Goal: Use online tool/utility: Use online tool/utility

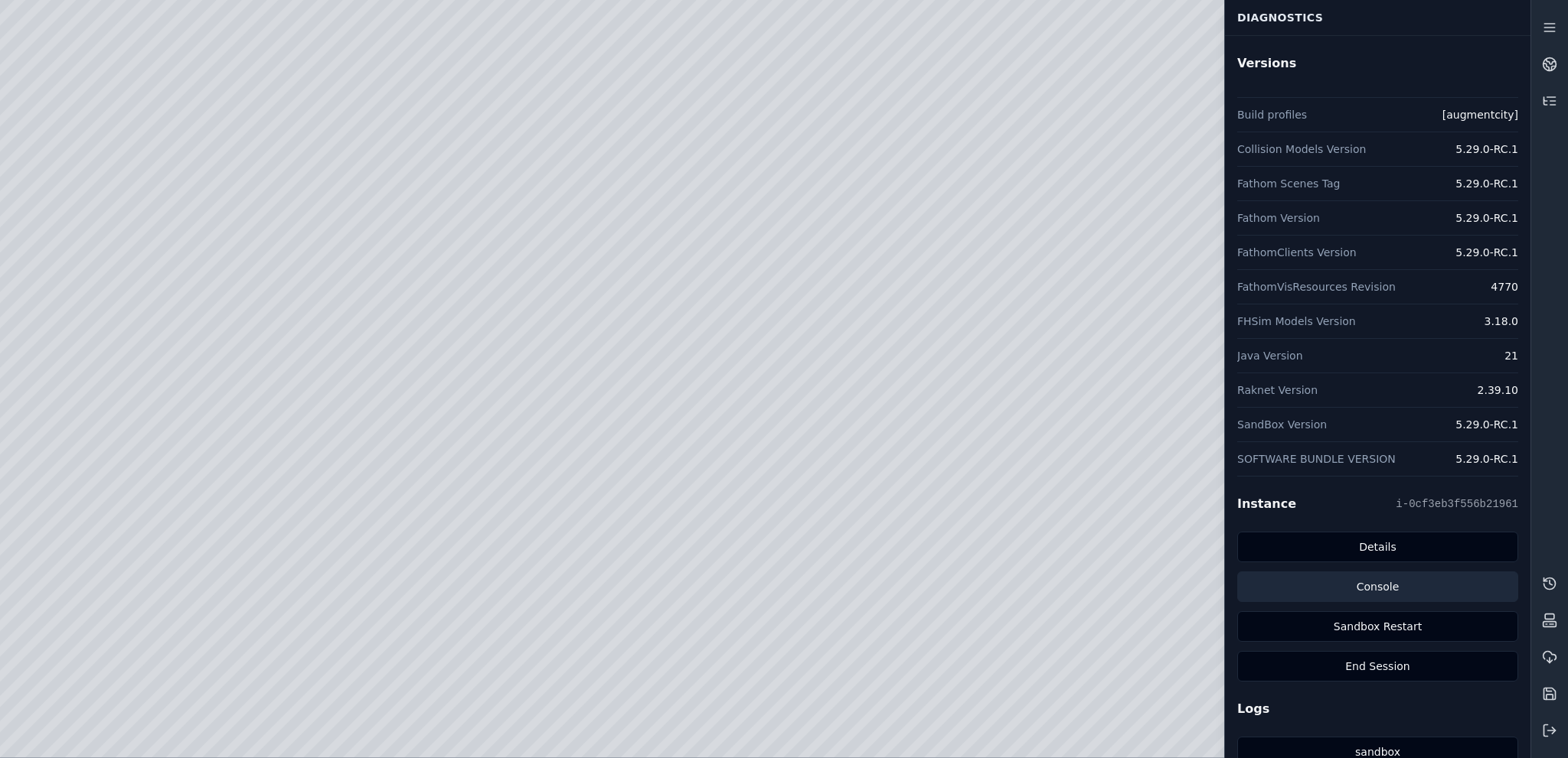
click at [1426, 583] on link "Console" at bounding box center [1377, 587] width 281 height 30
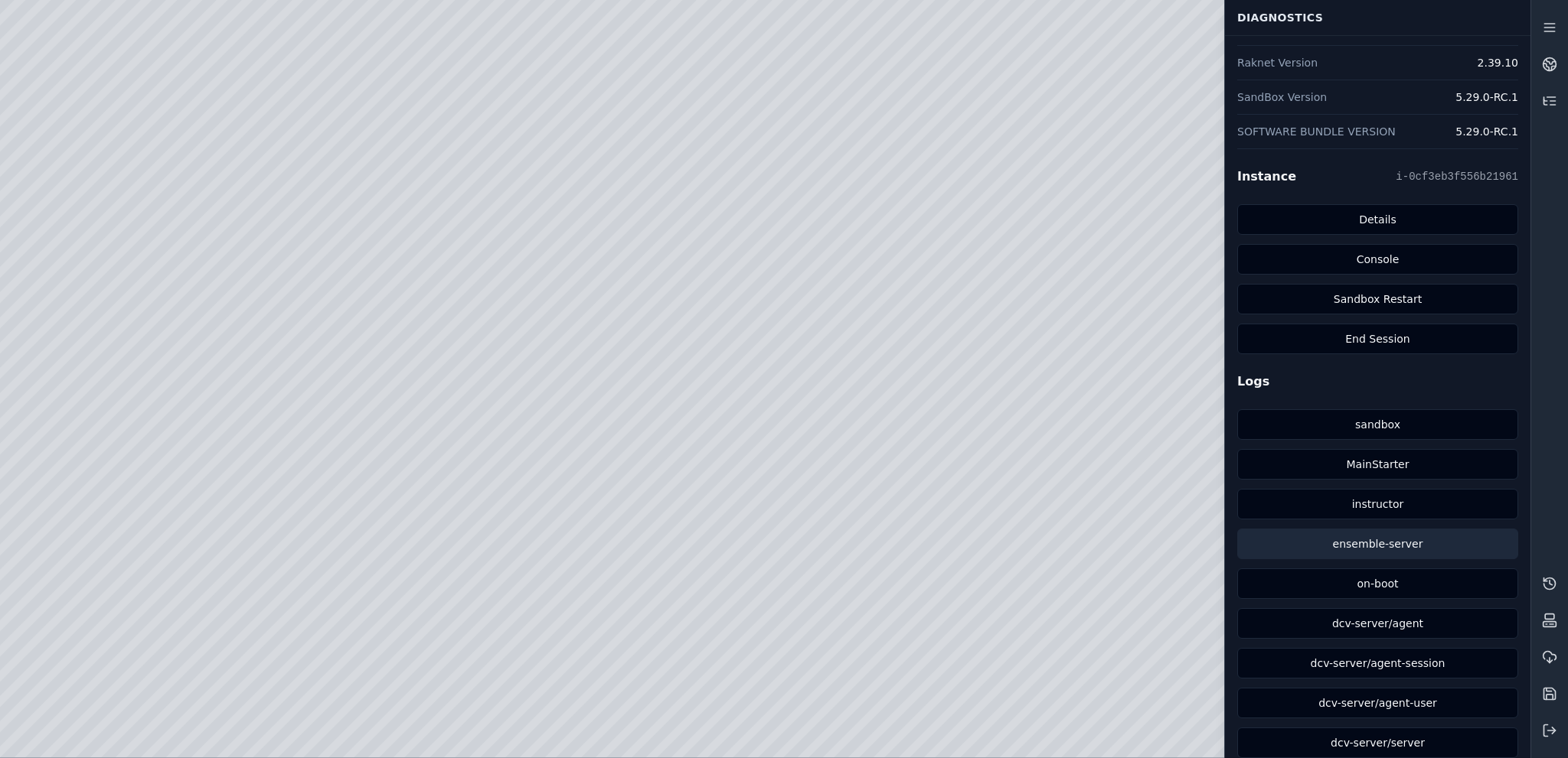
scroll to position [343, 0]
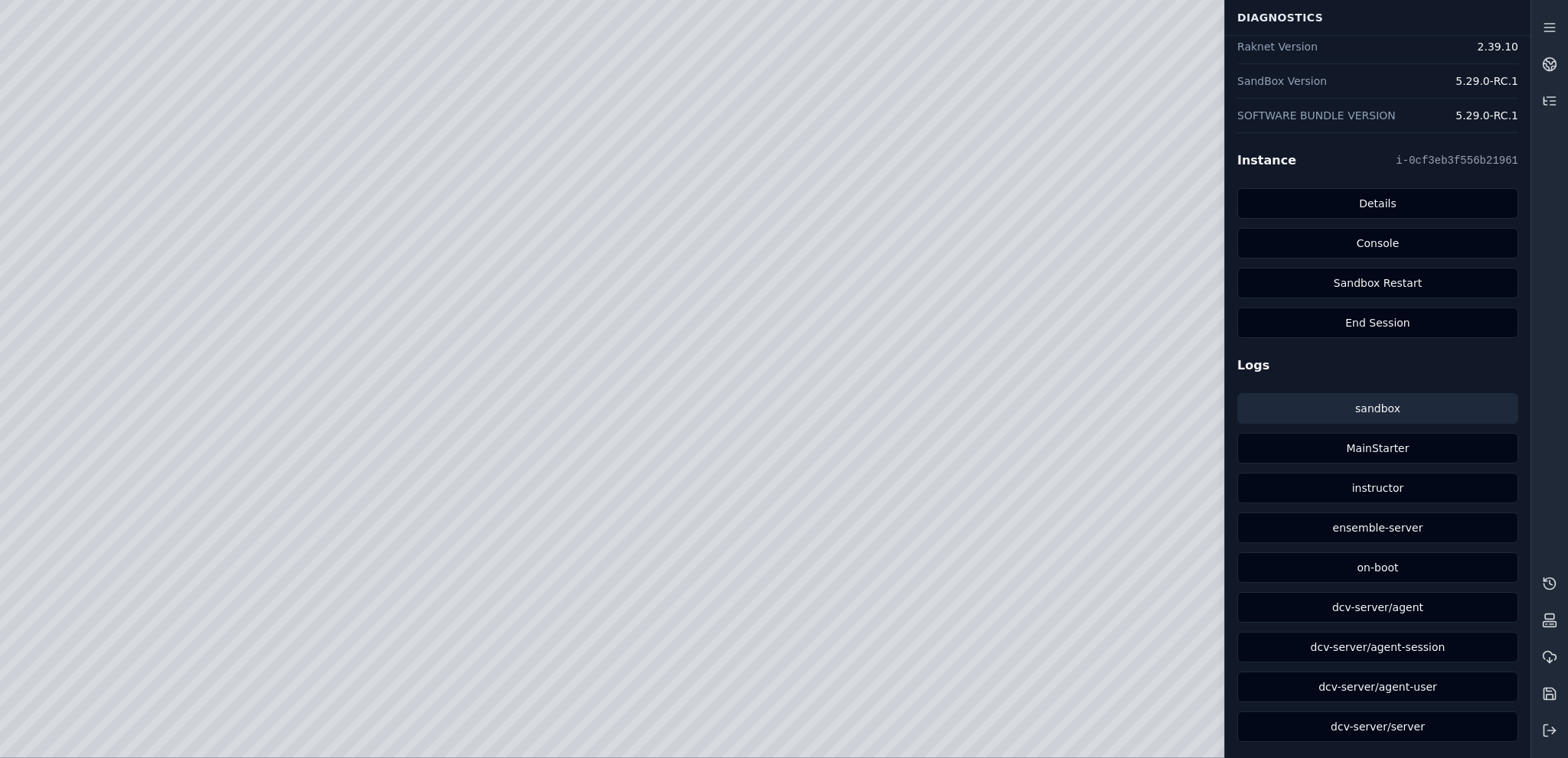
click at [1398, 405] on link "sandbox" at bounding box center [1377, 409] width 281 height 30
click at [1361, 397] on link "sandbox" at bounding box center [1377, 409] width 281 height 30
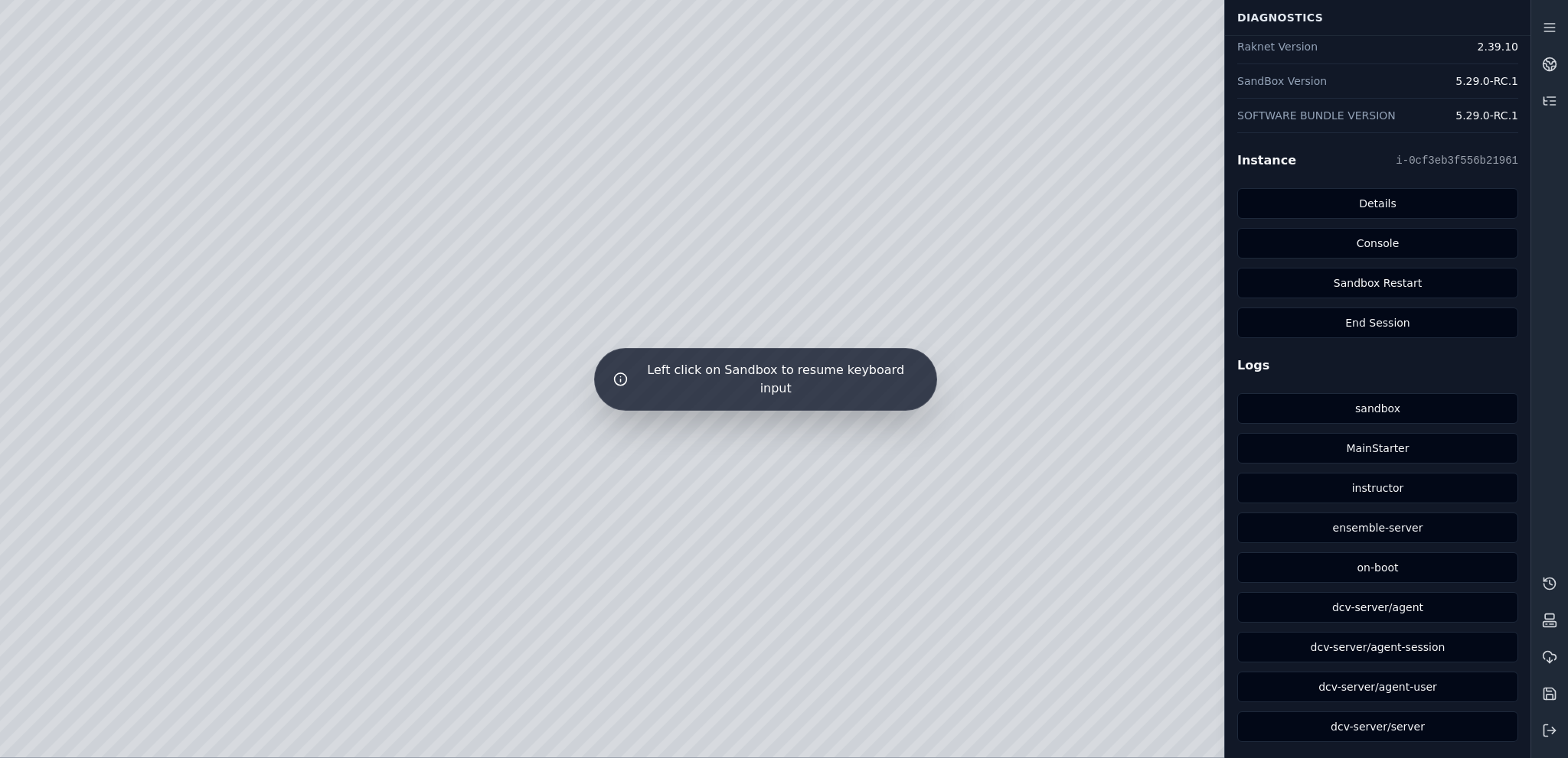
drag, startPoint x: 811, startPoint y: 316, endPoint x: 923, endPoint y: 377, distance: 127.5
click at [724, 286] on div "Left click on Sandbox to resume keyboard input" at bounding box center [765, 379] width 1530 height 758
drag, startPoint x: 833, startPoint y: 274, endPoint x: 625, endPoint y: 292, distance: 208.8
click at [907, 256] on div "Left click on Sandbox to resume keyboard input" at bounding box center [765, 379] width 1530 height 758
drag, startPoint x: 789, startPoint y: 344, endPoint x: 606, endPoint y: 341, distance: 183.0
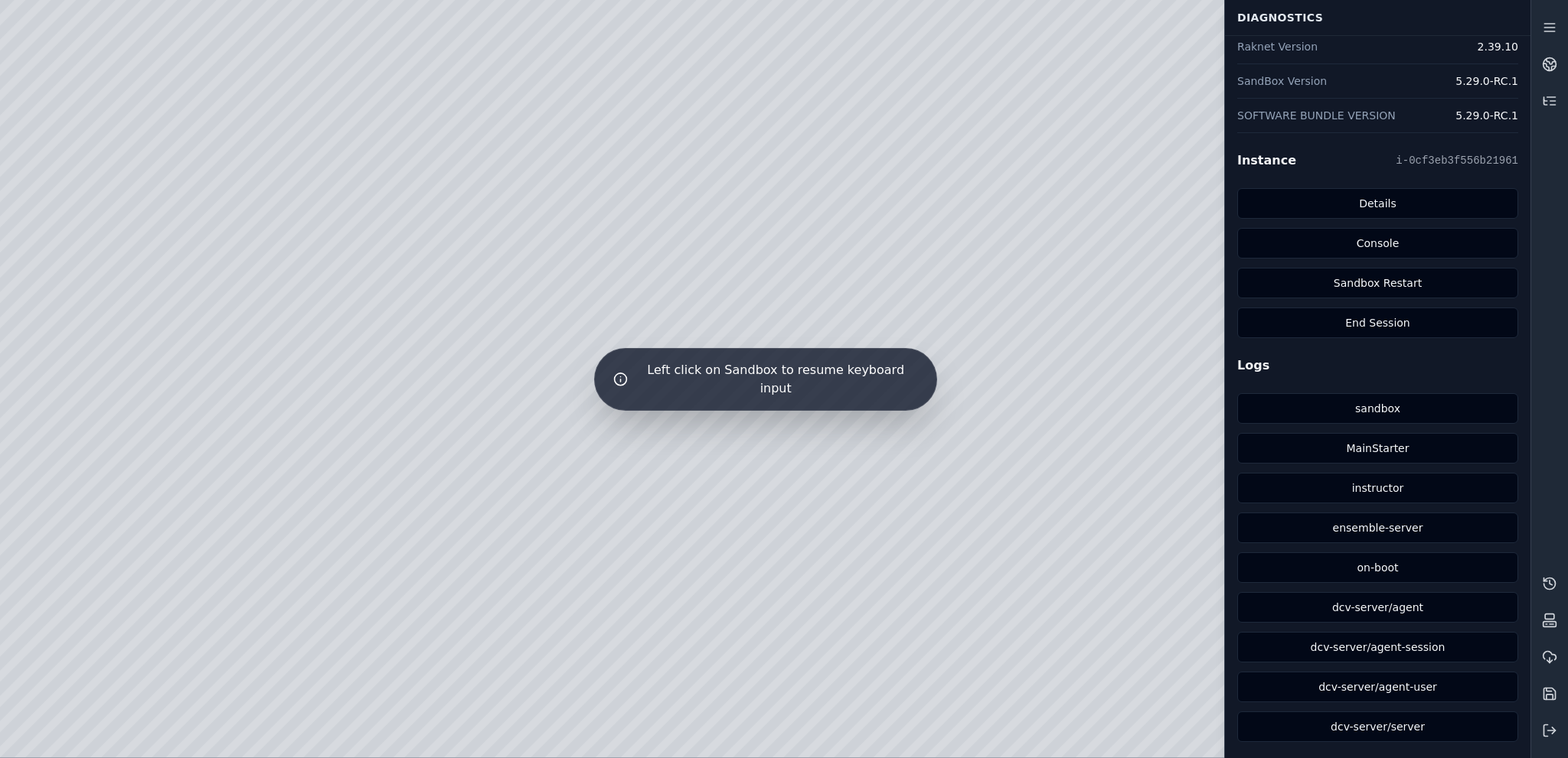
click at [762, 282] on div "Left click on Sandbox to resume keyboard input" at bounding box center [765, 379] width 1530 height 758
drag, startPoint x: 752, startPoint y: 286, endPoint x: 654, endPoint y: 275, distance: 98.6
click at [654, 275] on div "Left click on Sandbox to resume keyboard input" at bounding box center [765, 379] width 1530 height 758
click at [821, 280] on div "Left click on Sandbox to resume keyboard input" at bounding box center [765, 379] width 1530 height 758
click at [686, 523] on div "Left click on Sandbox to resume keyboard input" at bounding box center [765, 379] width 1530 height 758
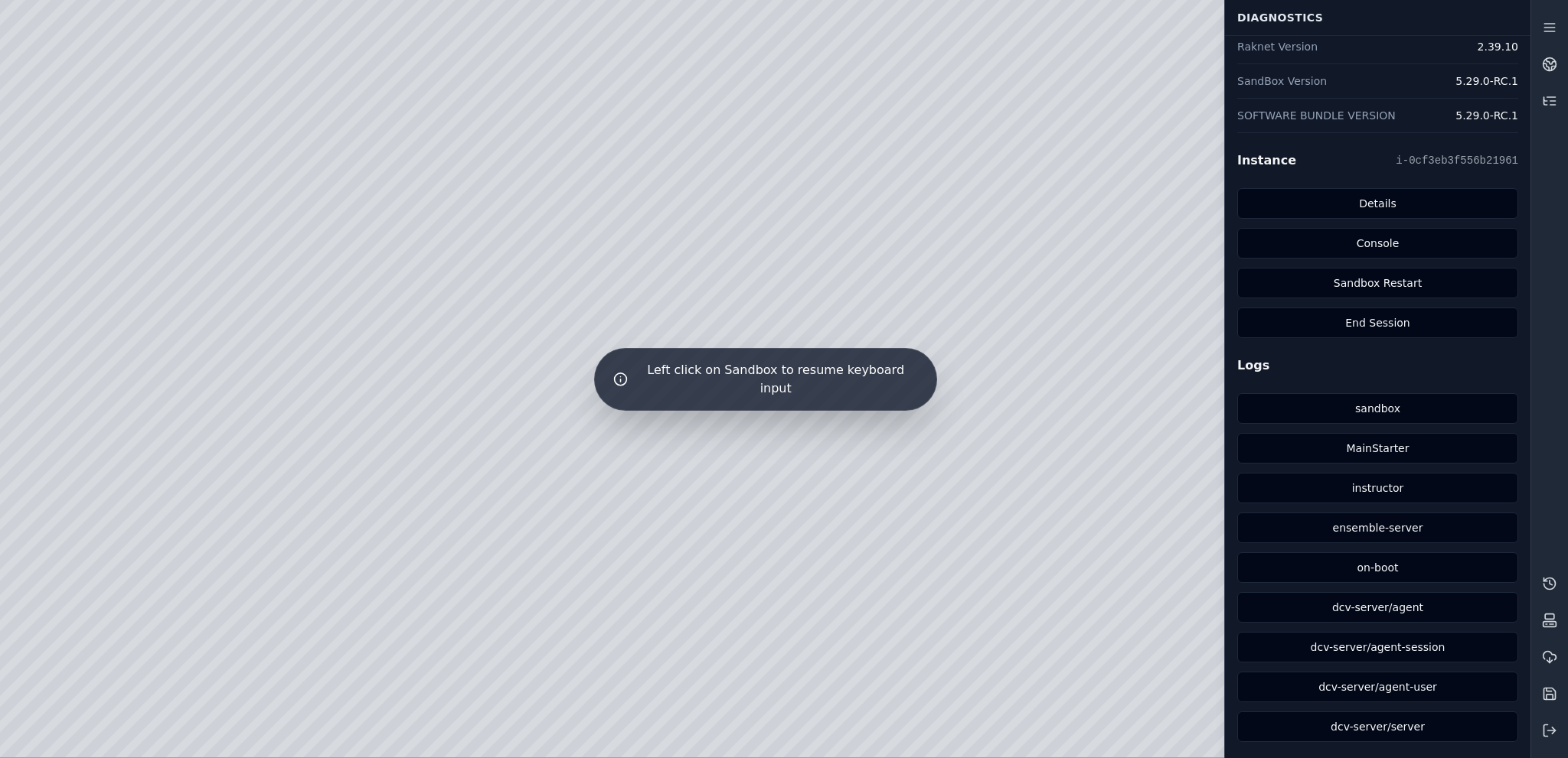
click at [591, 479] on div "Left click on Sandbox to resume keyboard input" at bounding box center [765, 379] width 1530 height 758
click at [321, 521] on div "Left click on Sandbox to resume keyboard input" at bounding box center [765, 379] width 1530 height 758
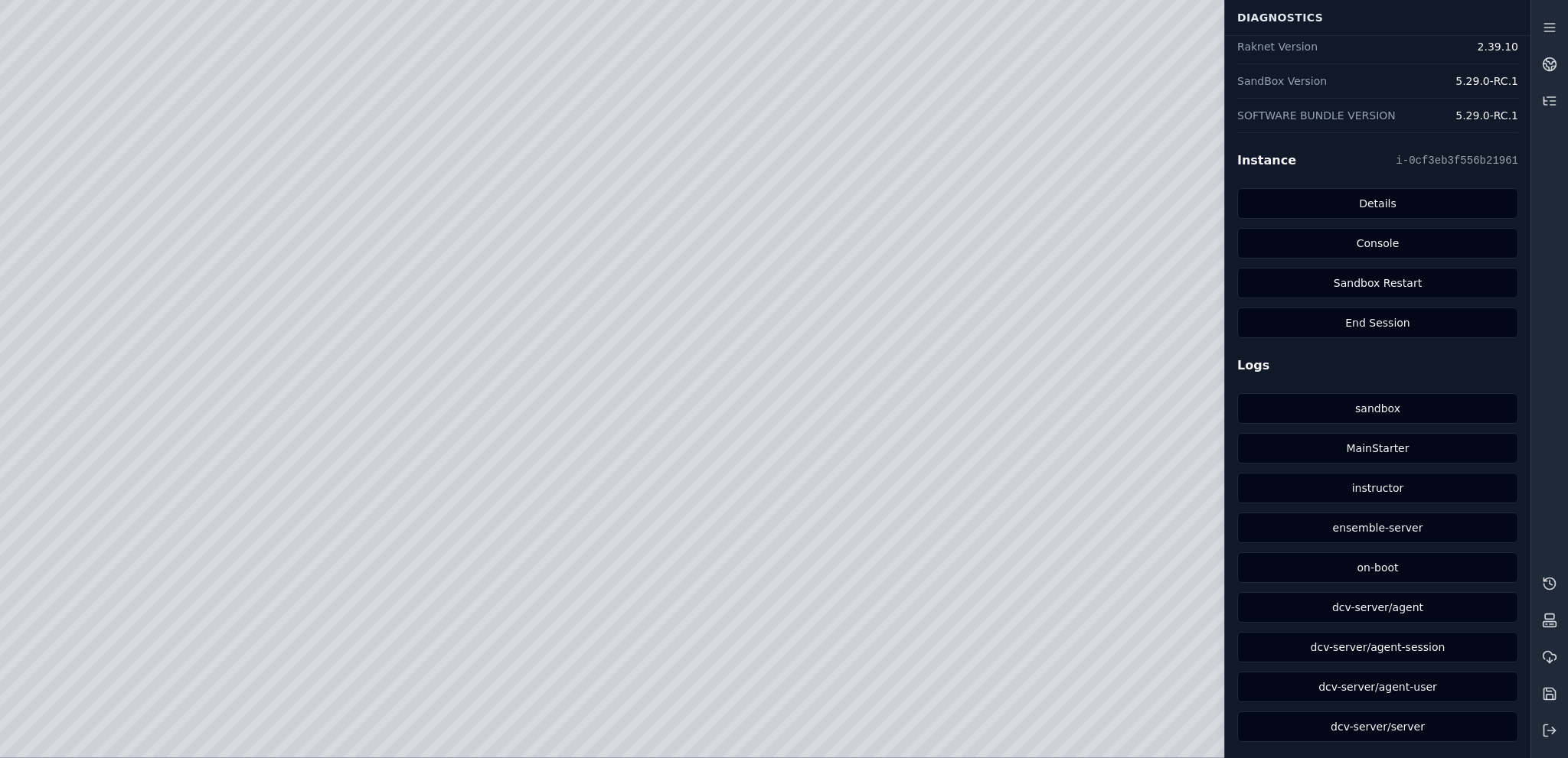
drag, startPoint x: 525, startPoint y: 513, endPoint x: 456, endPoint y: 497, distance: 70.8
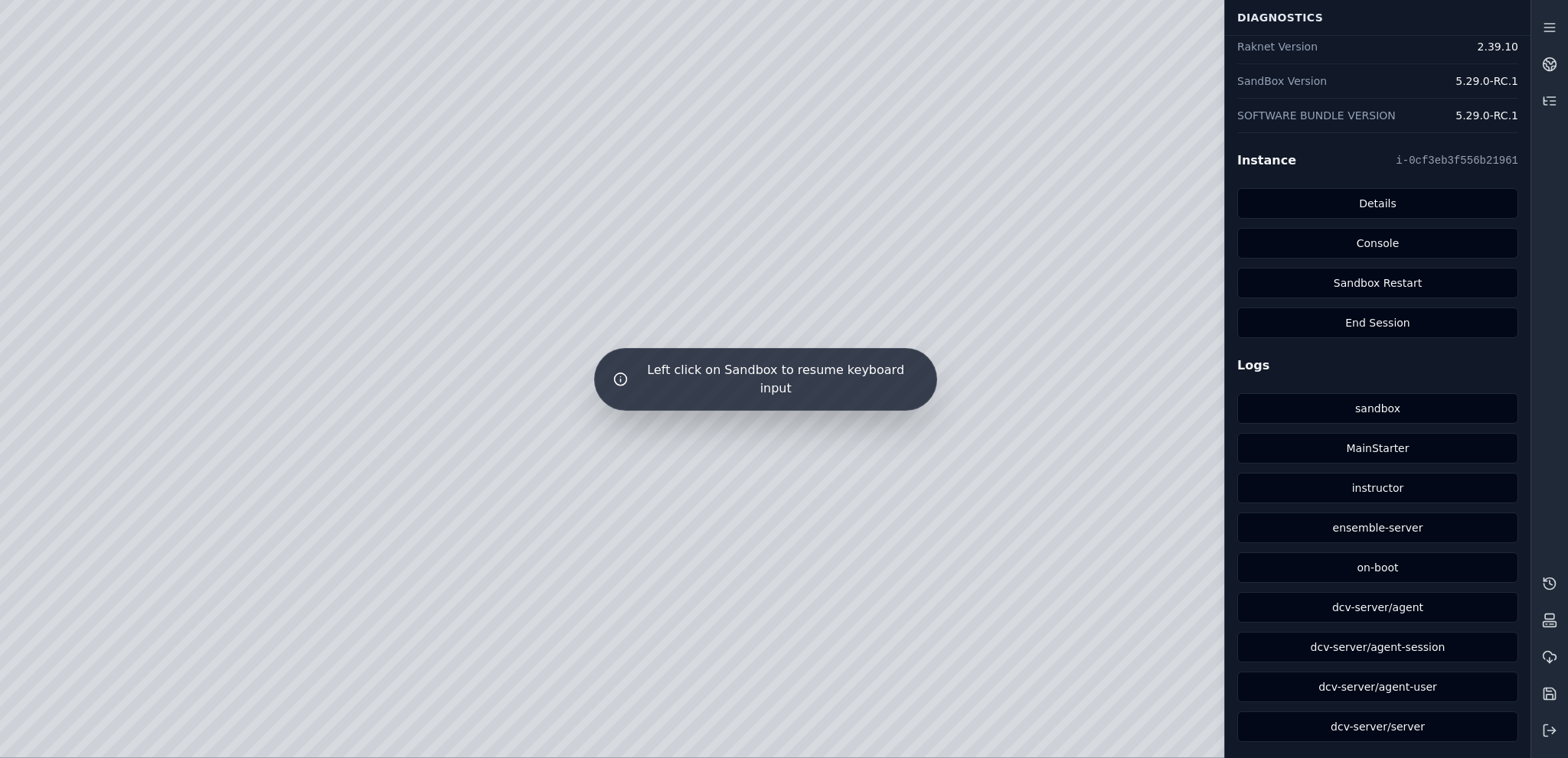
drag, startPoint x: 642, startPoint y: 434, endPoint x: 531, endPoint y: 430, distance: 111.1
click at [573, 400] on div "Left click on Sandbox to resume keyboard input" at bounding box center [765, 379] width 1530 height 758
click at [540, 381] on div "Left click on Sandbox to resume keyboard input" at bounding box center [765, 379] width 1530 height 758
click at [555, 378] on div "Left click on Sandbox to resume keyboard input" at bounding box center [765, 379] width 1530 height 758
click at [510, 471] on div "Left click on Sandbox to resume keyboard input" at bounding box center [765, 379] width 1530 height 758
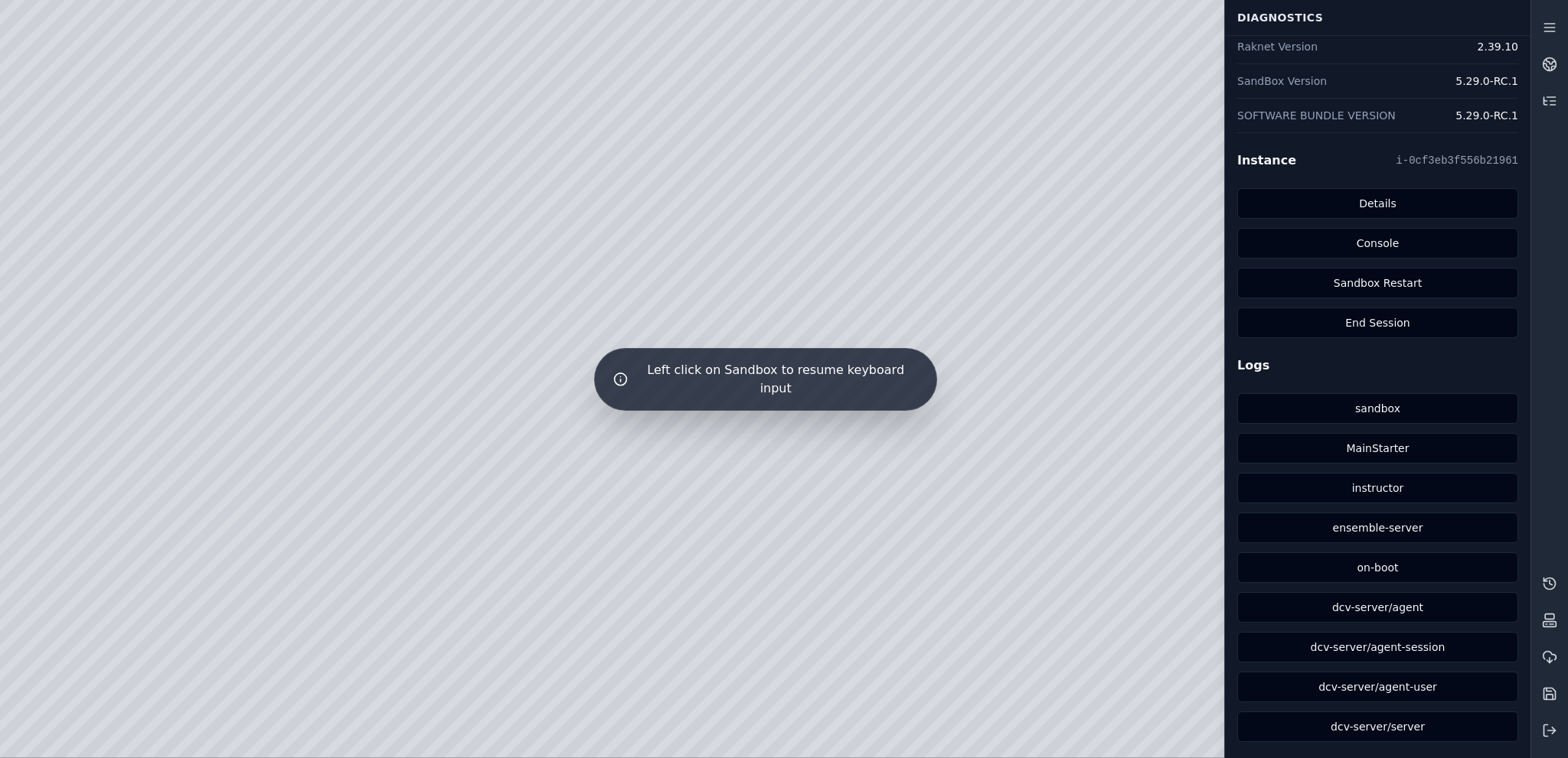
click at [702, 504] on div "Left click on Sandbox to resume keyboard input" at bounding box center [765, 379] width 1530 height 758
click at [628, 457] on div "Left click on Sandbox to resume keyboard input" at bounding box center [765, 379] width 1530 height 758
click at [626, 450] on div "Left click on Sandbox to resume keyboard input" at bounding box center [765, 379] width 1530 height 758
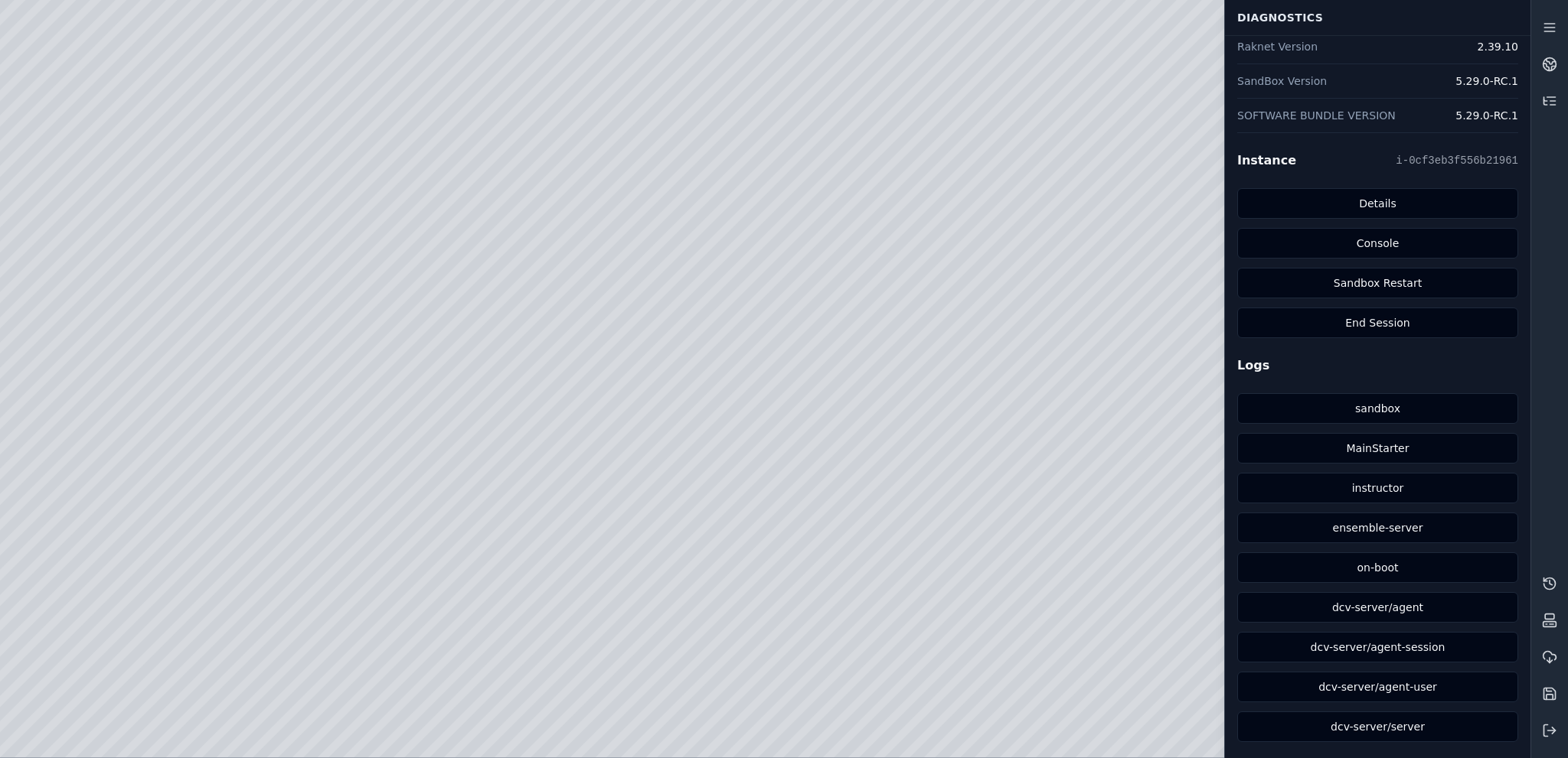
click at [625, 450] on div at bounding box center [765, 379] width 1530 height 758
click at [317, 99] on div at bounding box center [765, 379] width 1530 height 758
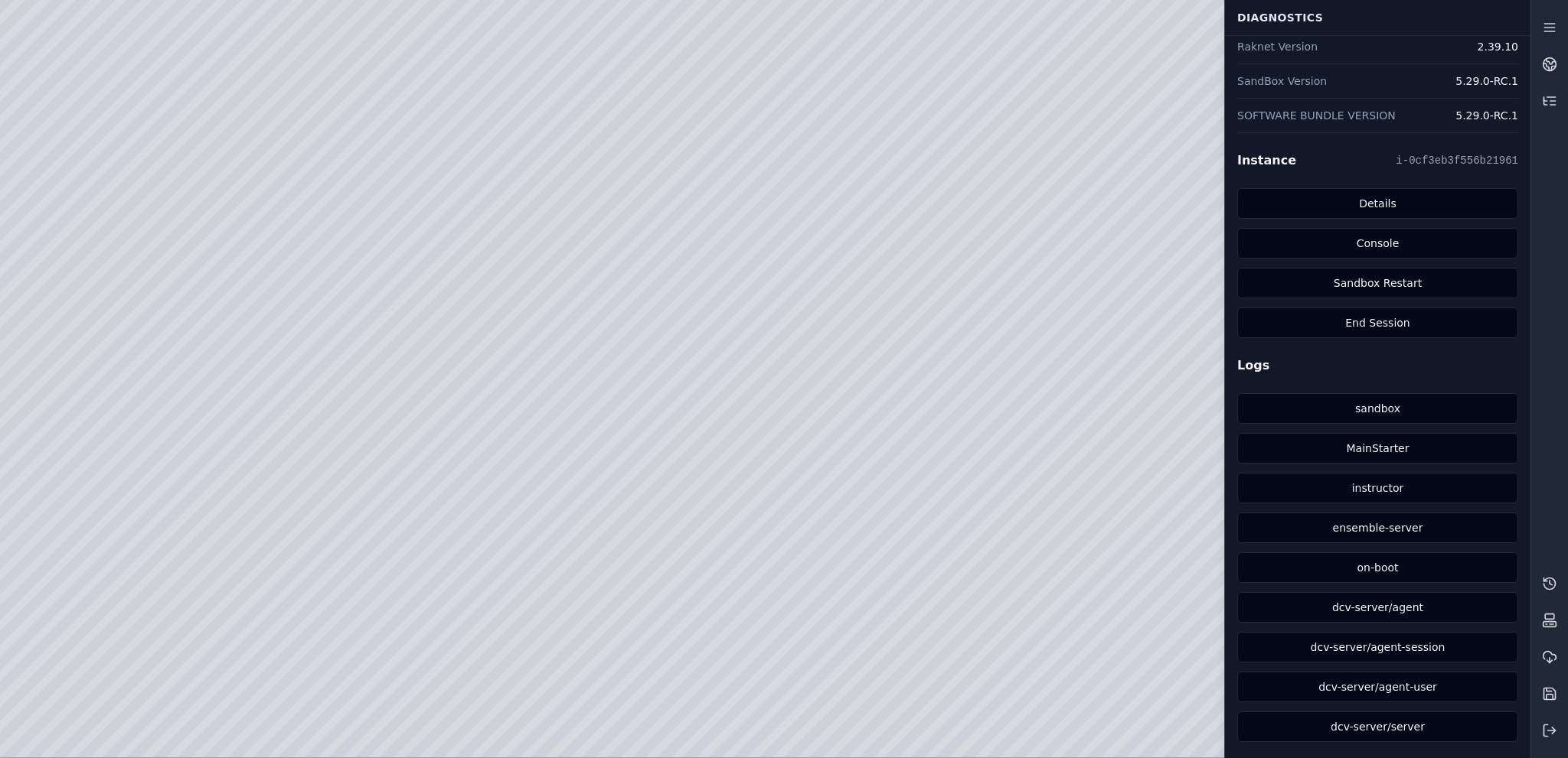
click at [317, 99] on div at bounding box center [765, 379] width 1530 height 758
click at [71, 271] on div at bounding box center [765, 379] width 1530 height 758
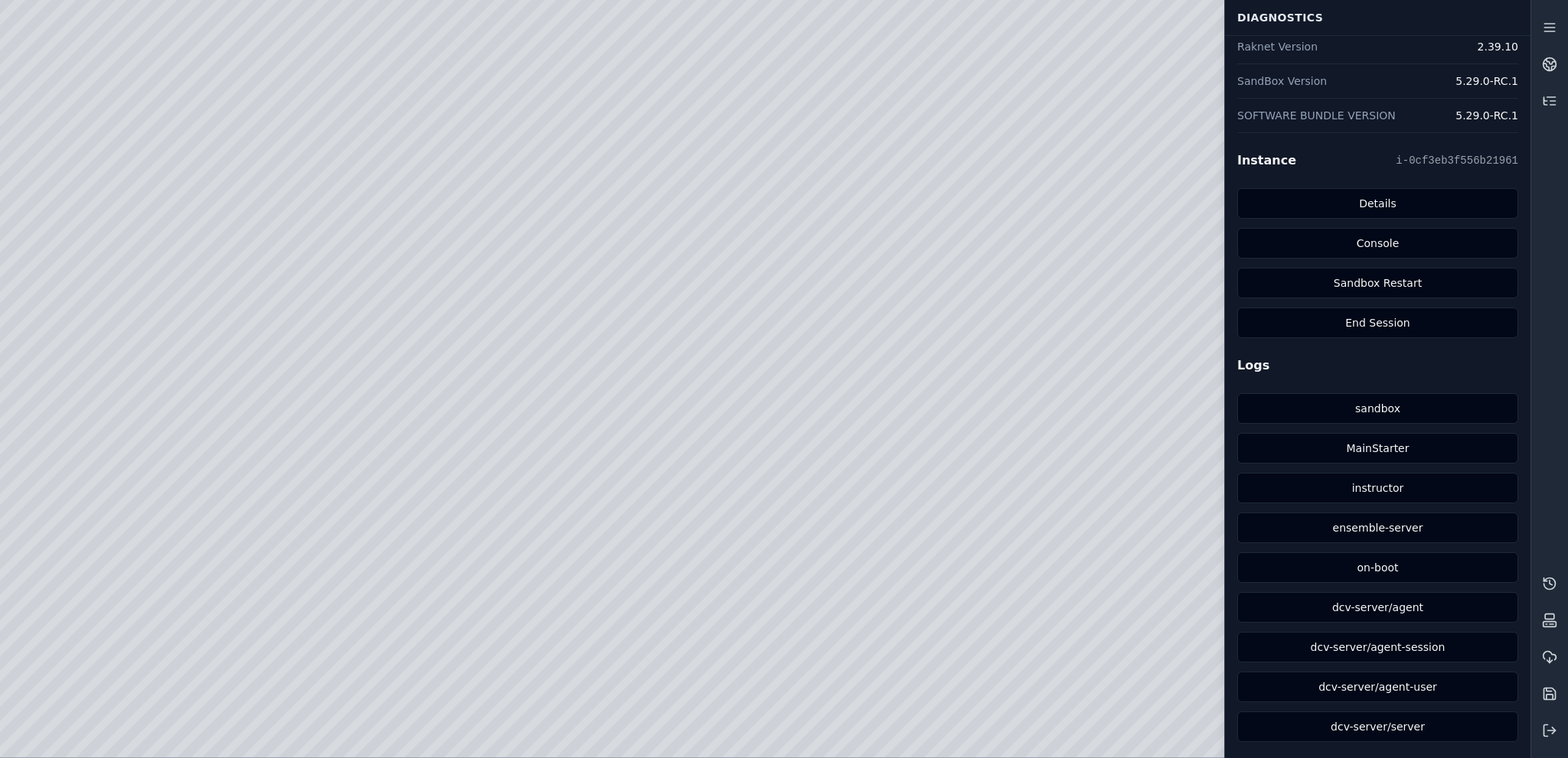
click at [64, 279] on div at bounding box center [765, 379] width 1530 height 758
click at [321, 688] on div at bounding box center [765, 379] width 1530 height 758
click at [217, 220] on div at bounding box center [765, 379] width 1530 height 758
drag, startPoint x: 626, startPoint y: 234, endPoint x: 140, endPoint y: 304, distance: 491.0
drag, startPoint x: 726, startPoint y: 374, endPoint x: 401, endPoint y: 337, distance: 327.1
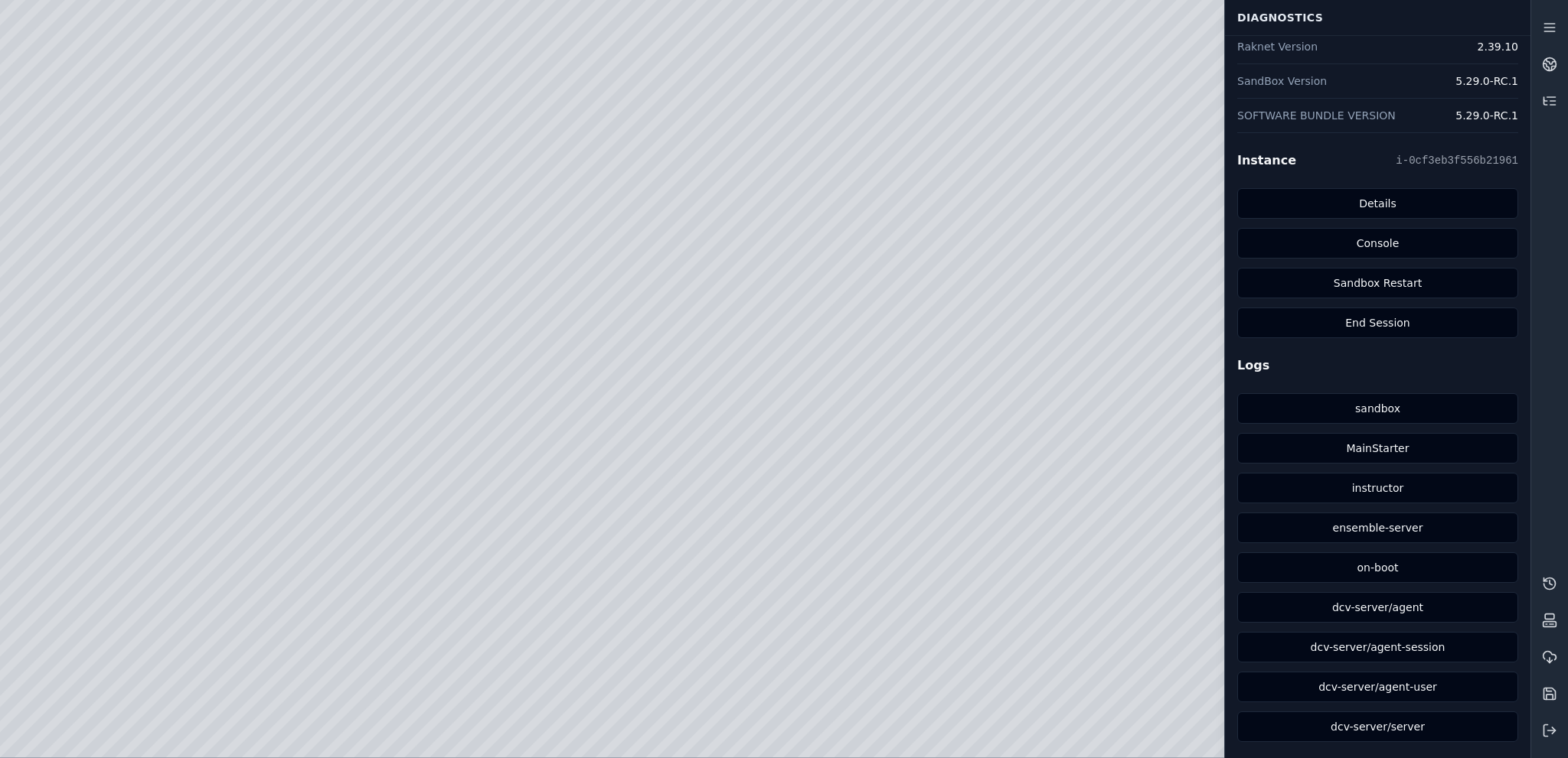
drag, startPoint x: 745, startPoint y: 371, endPoint x: 1123, endPoint y: 395, distance: 378.8
click at [897, 458] on div at bounding box center [765, 379] width 1530 height 758
click at [243, 226] on div at bounding box center [765, 379] width 1530 height 758
click at [342, 231] on div at bounding box center [765, 379] width 1530 height 758
click at [263, 284] on div at bounding box center [765, 379] width 1530 height 758
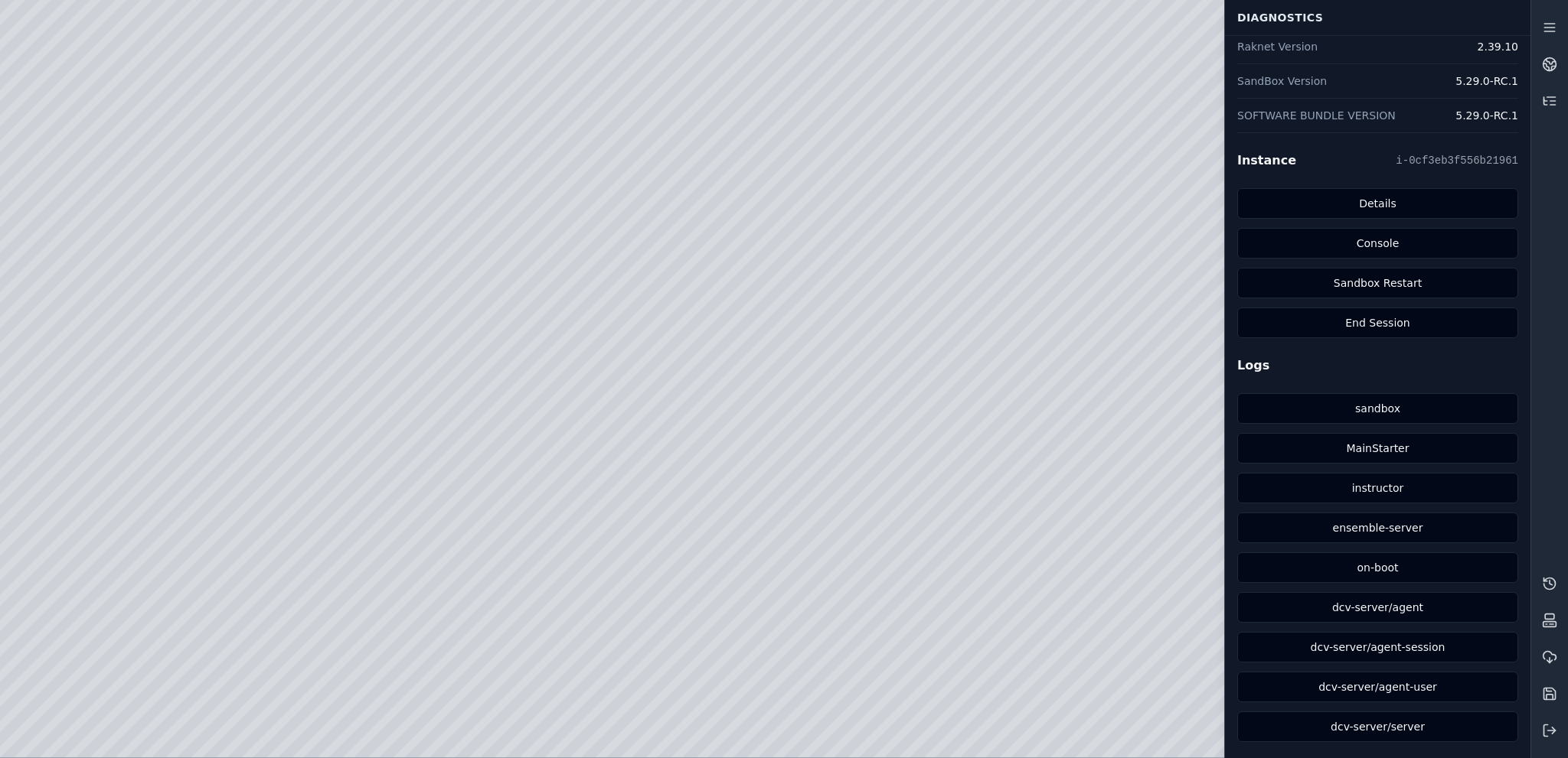
click at [264, 290] on div at bounding box center [765, 379] width 1530 height 758
click at [323, 219] on div at bounding box center [765, 379] width 1530 height 758
click at [252, 133] on div at bounding box center [765, 379] width 1530 height 758
click at [66, 313] on div at bounding box center [765, 379] width 1530 height 758
click at [84, 279] on div at bounding box center [765, 379] width 1530 height 758
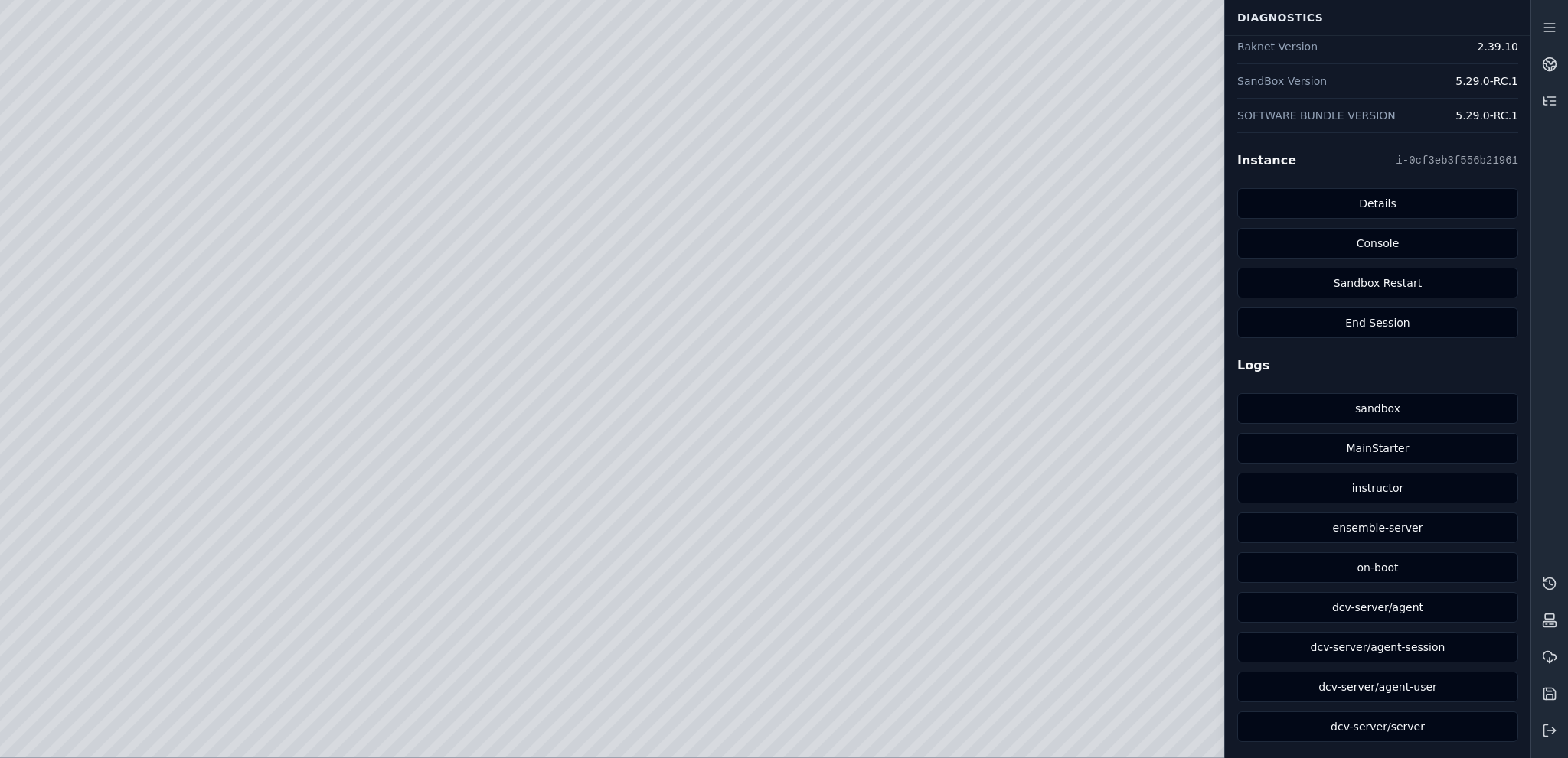
click at [235, 224] on div at bounding box center [765, 379] width 1530 height 758
click at [339, 228] on div at bounding box center [765, 379] width 1530 height 758
drag, startPoint x: 666, startPoint y: 323, endPoint x: 444, endPoint y: 305, distance: 222.7
drag, startPoint x: 727, startPoint y: 332, endPoint x: 386, endPoint y: 304, distance: 342.1
drag, startPoint x: 712, startPoint y: 355, endPoint x: 1007, endPoint y: 447, distance: 309.0
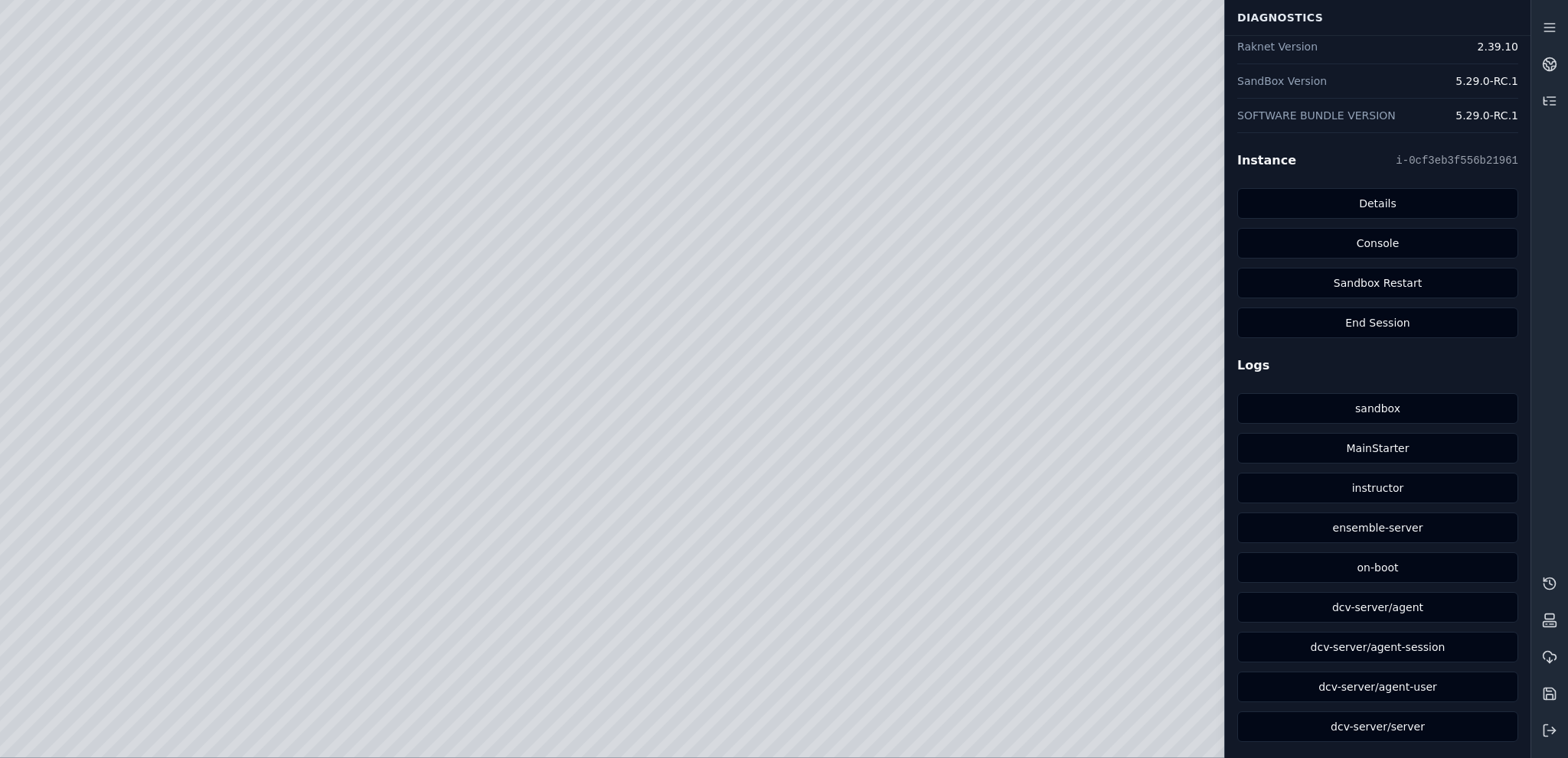
click at [932, 464] on div at bounding box center [765, 379] width 1530 height 758
click at [334, 230] on div at bounding box center [765, 379] width 1530 height 758
click at [263, 264] on div at bounding box center [765, 379] width 1530 height 758
click at [304, 683] on div at bounding box center [765, 379] width 1530 height 758
drag, startPoint x: 516, startPoint y: 100, endPoint x: 397, endPoint y: 73, distance: 122.0
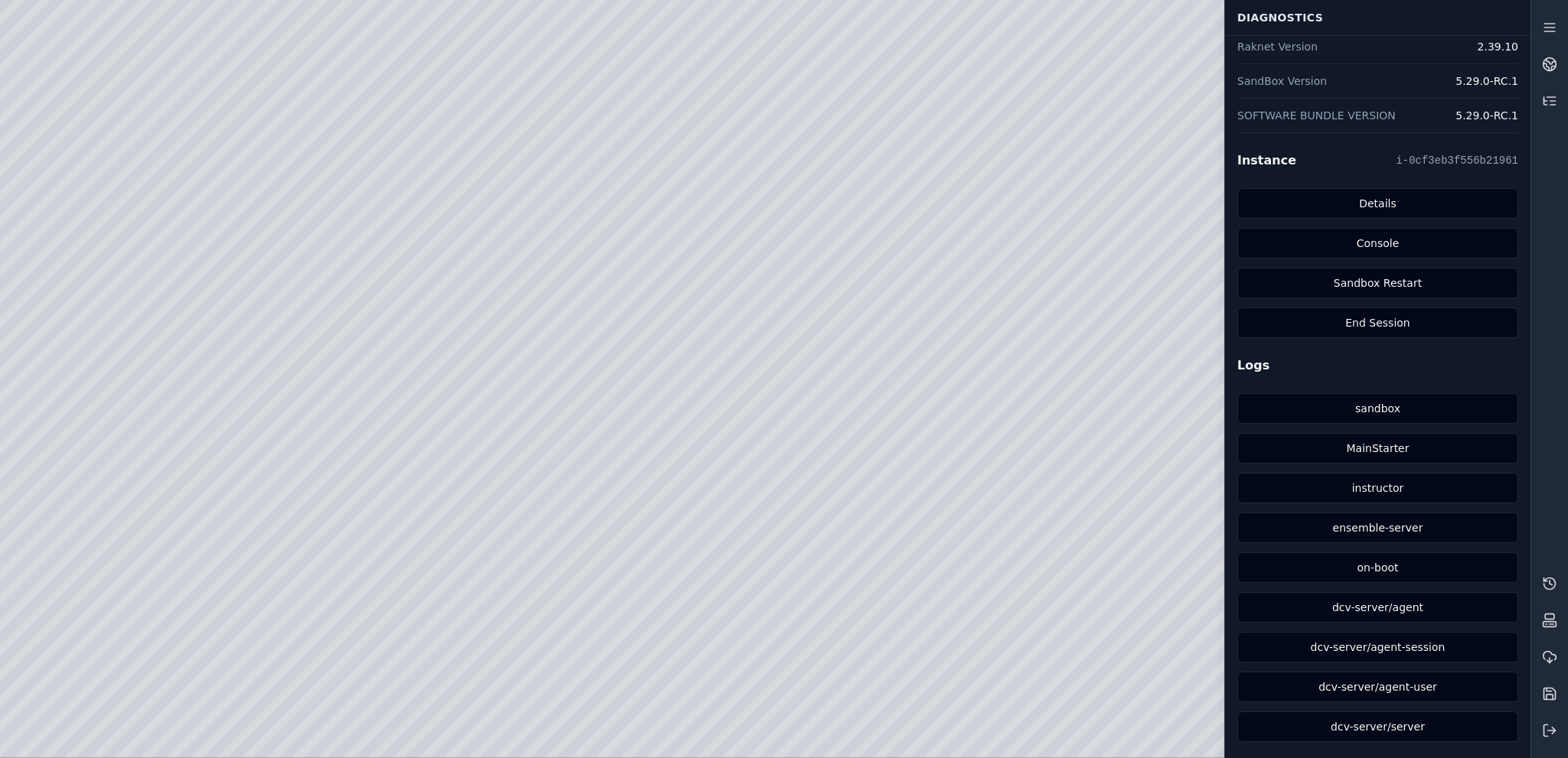
click at [397, 73] on div at bounding box center [765, 379] width 1530 height 758
click at [647, 68] on div at bounding box center [765, 379] width 1530 height 758
click at [371, 105] on div at bounding box center [765, 379] width 1530 height 758
click at [308, 234] on div at bounding box center [765, 379] width 1530 height 758
click at [226, 381] on div at bounding box center [765, 379] width 1530 height 758
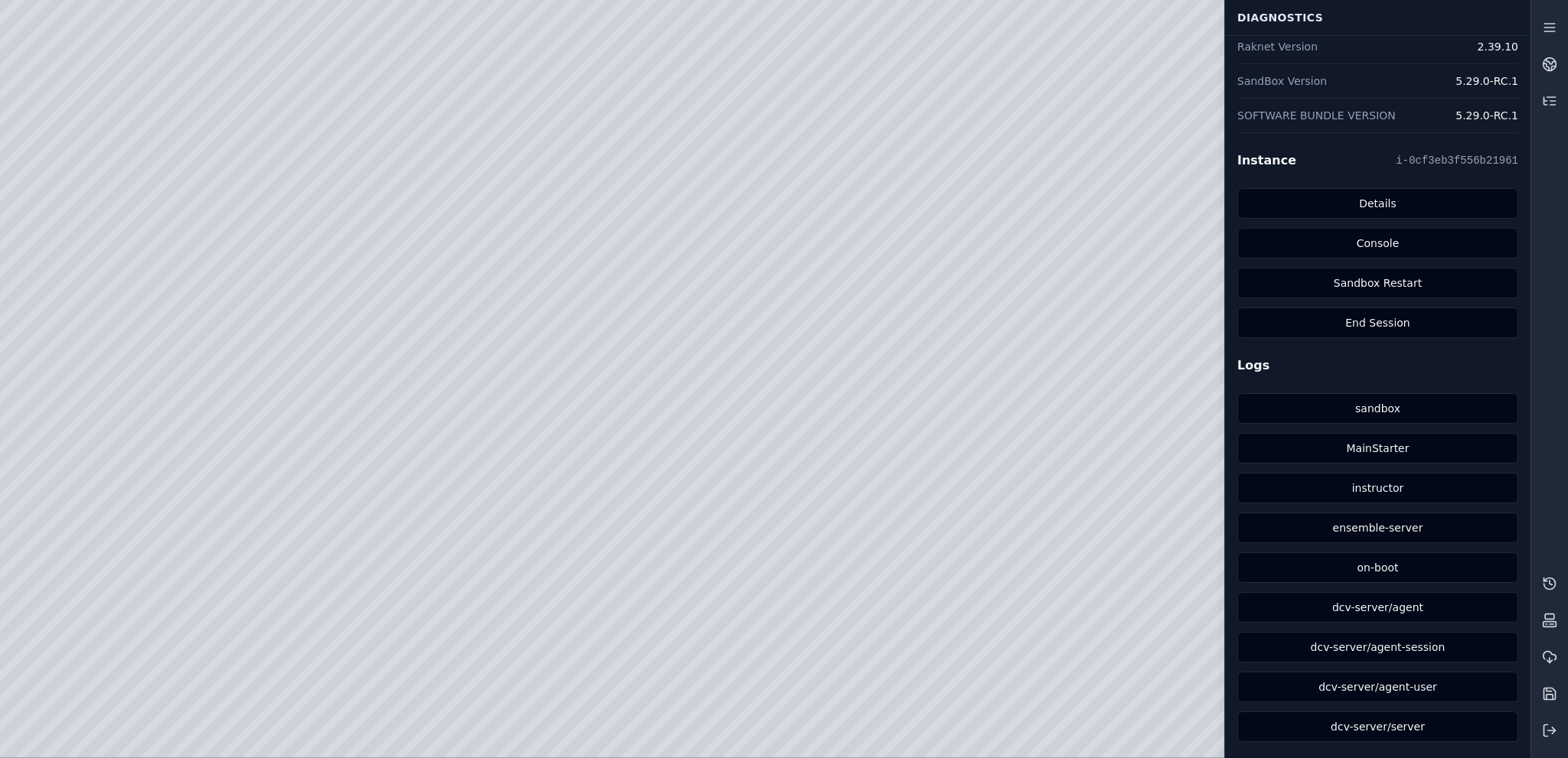
click at [298, 691] on div at bounding box center [765, 379] width 1530 height 758
click at [449, 148] on div at bounding box center [765, 379] width 1530 height 758
click at [452, 169] on div at bounding box center [765, 379] width 1530 height 758
click at [1049, 643] on div at bounding box center [765, 379] width 1530 height 758
click at [1178, 57] on div at bounding box center [765, 379] width 1530 height 758
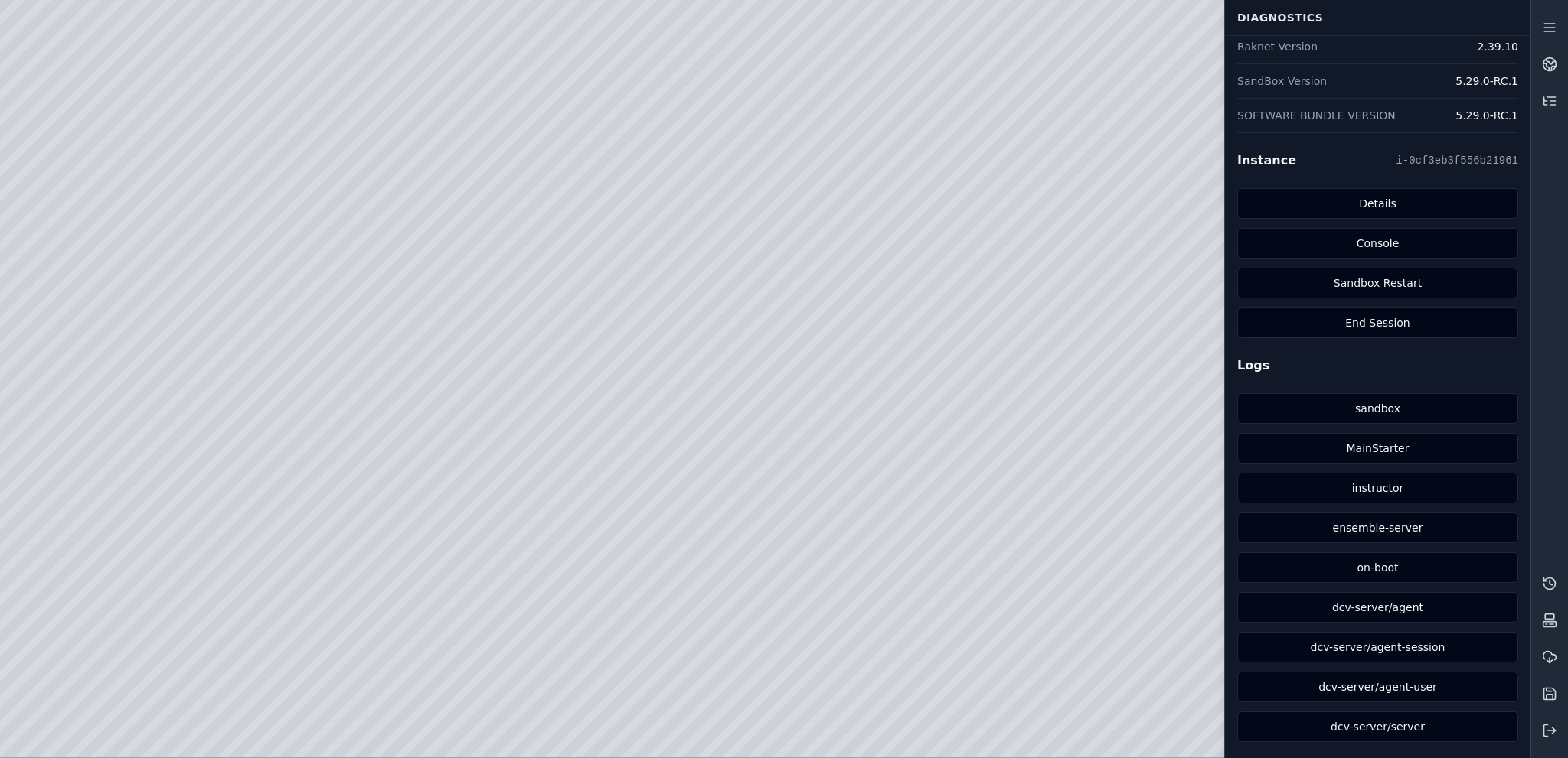
click at [956, 145] on div at bounding box center [765, 379] width 1530 height 758
click at [417, 168] on div at bounding box center [765, 379] width 1530 height 758
click at [378, 109] on div at bounding box center [765, 379] width 1530 height 758
click at [310, 97] on div at bounding box center [765, 379] width 1530 height 758
click at [323, 97] on div at bounding box center [765, 379] width 1530 height 758
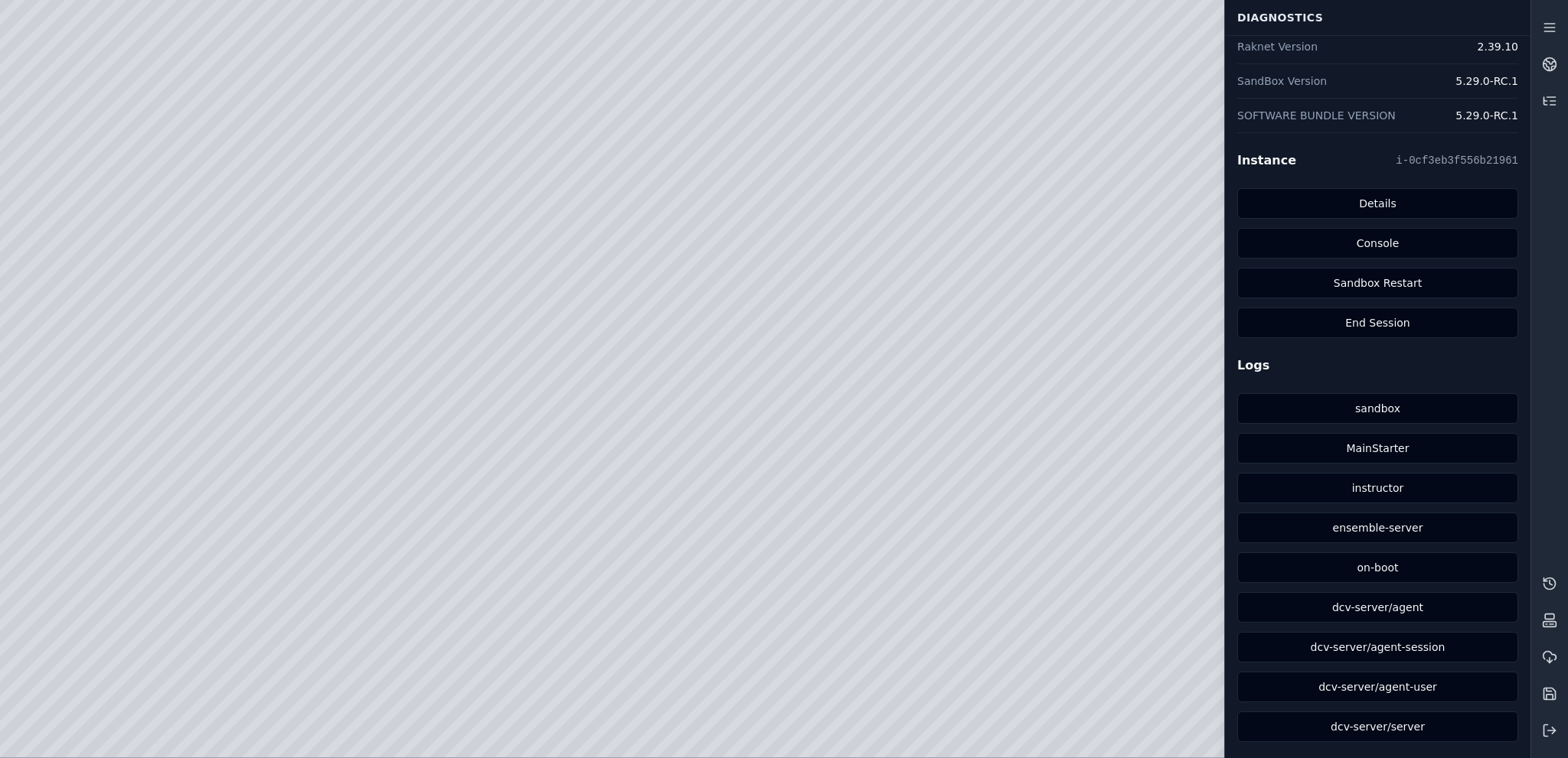
click at [323, 97] on div at bounding box center [765, 379] width 1530 height 758
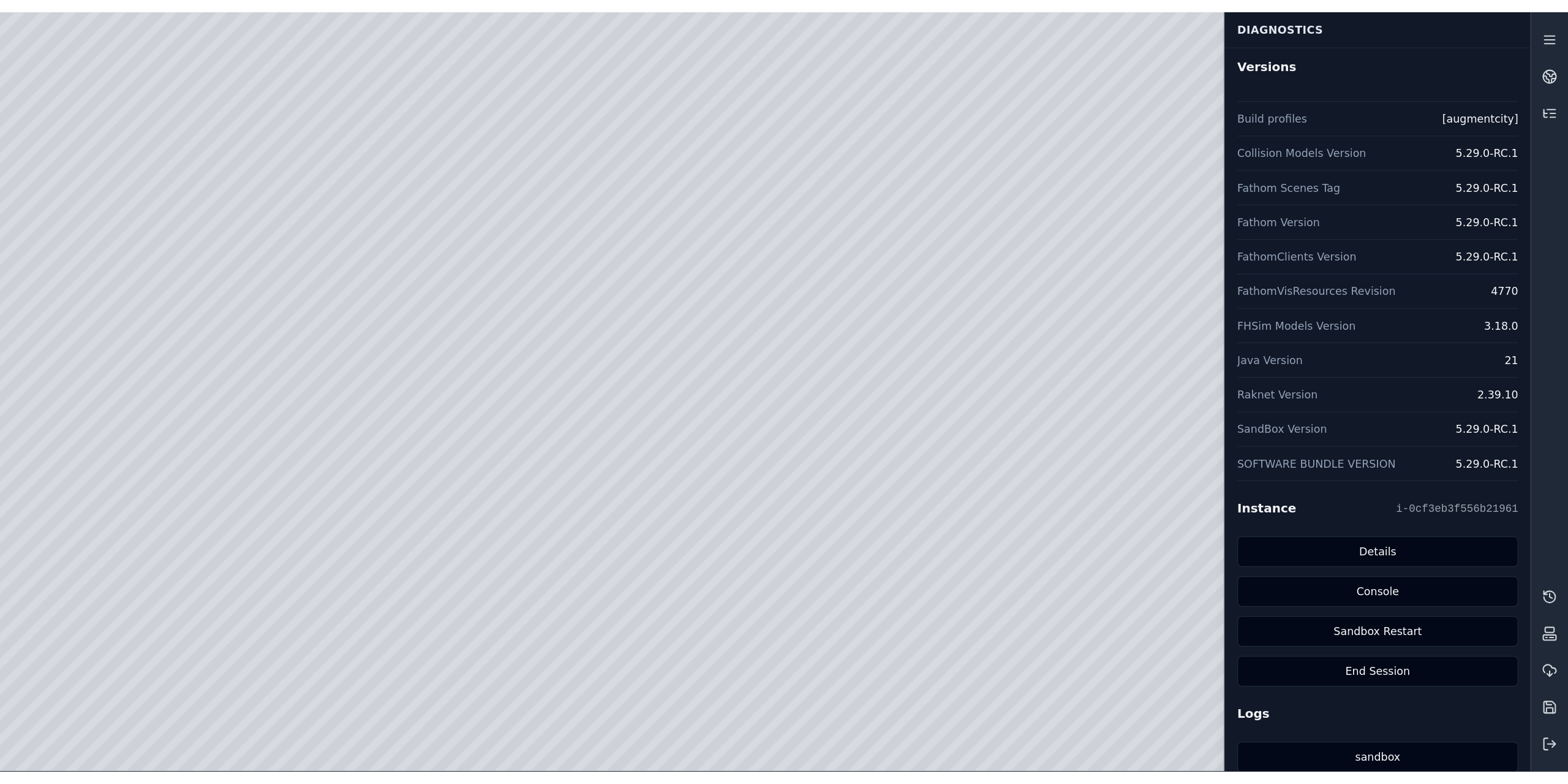
scroll to position [0, 0]
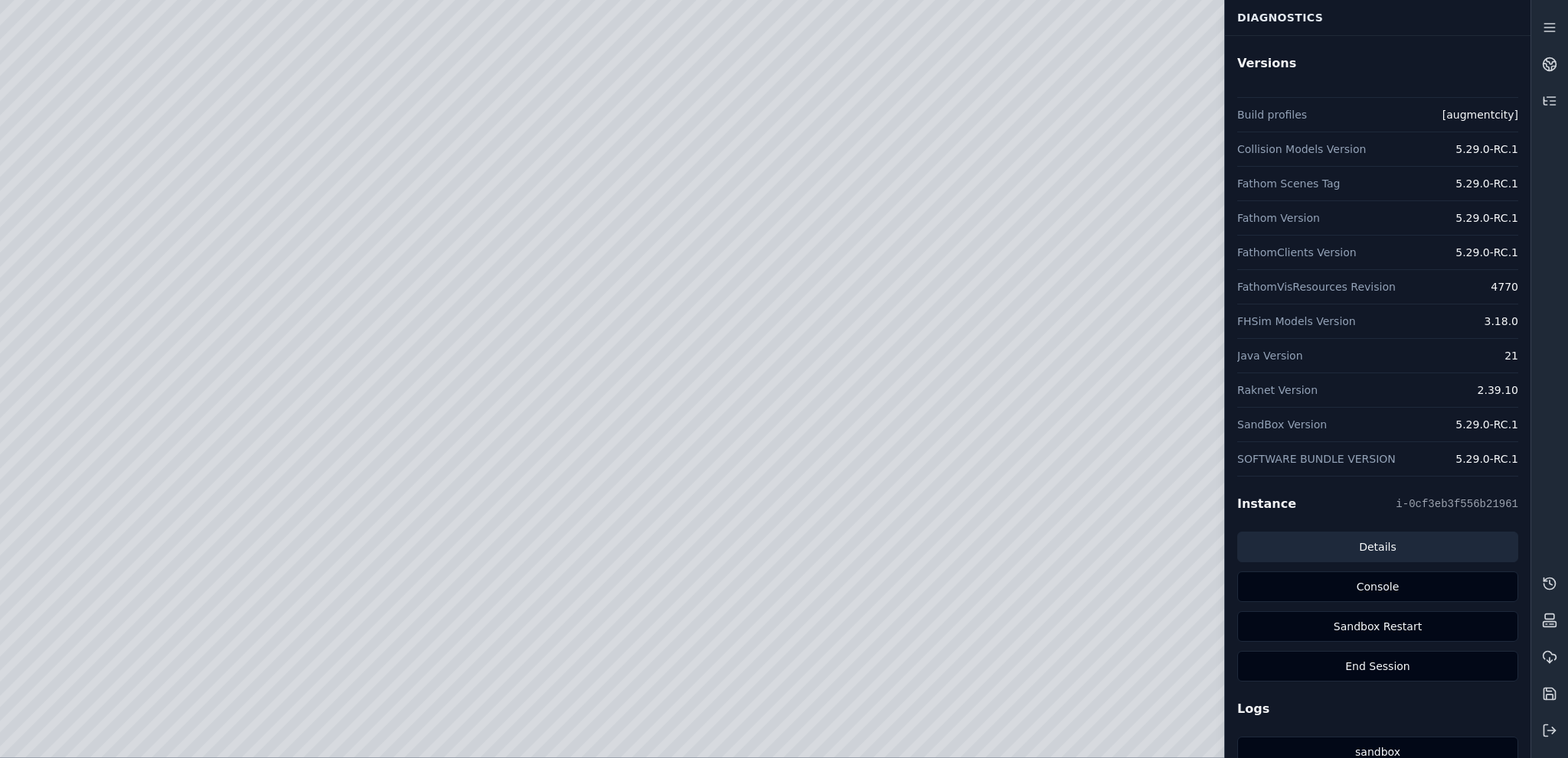
click at [1399, 544] on link "Details" at bounding box center [1377, 547] width 281 height 30
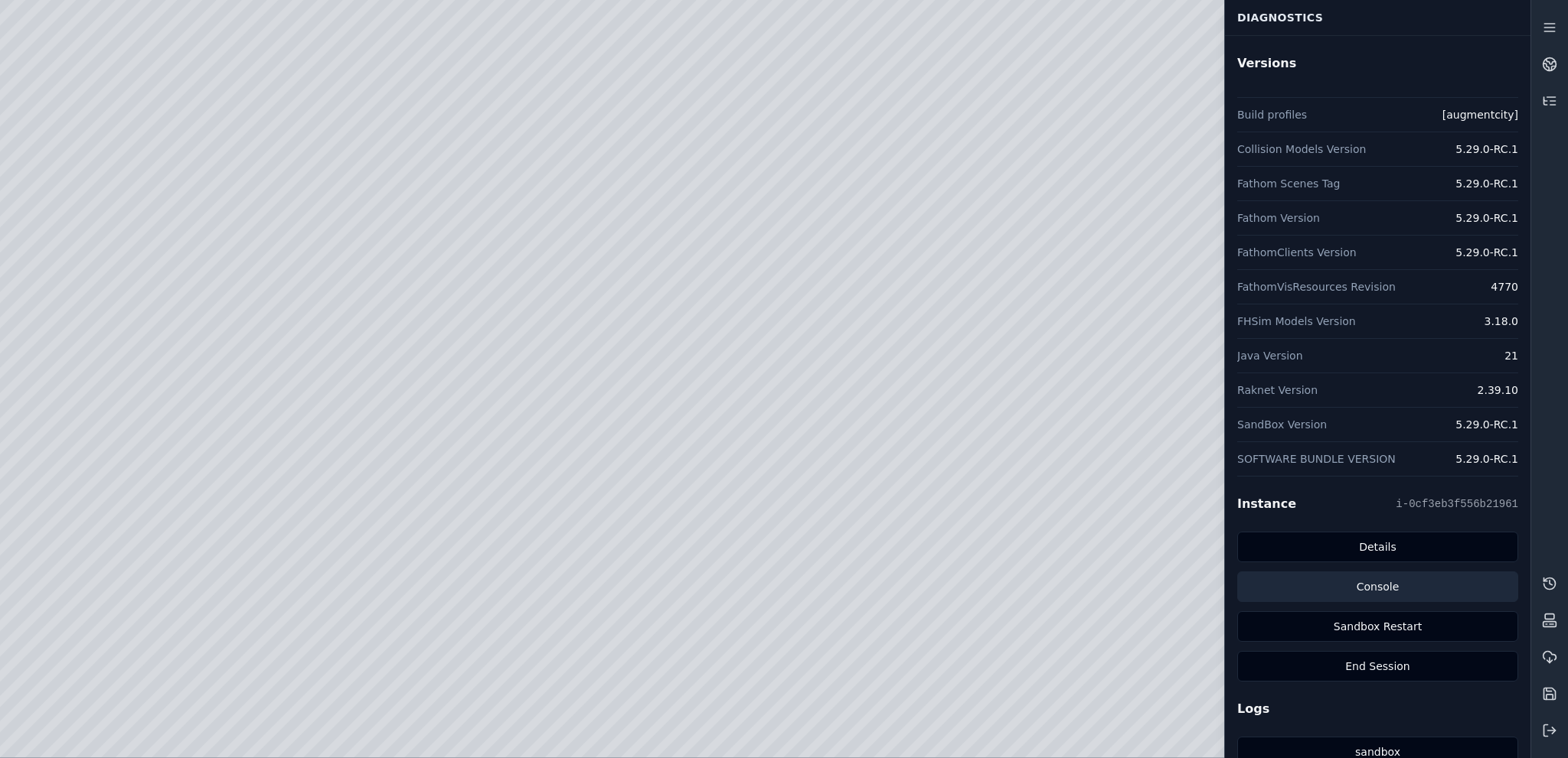
click at [1322, 594] on link "Console" at bounding box center [1377, 587] width 281 height 30
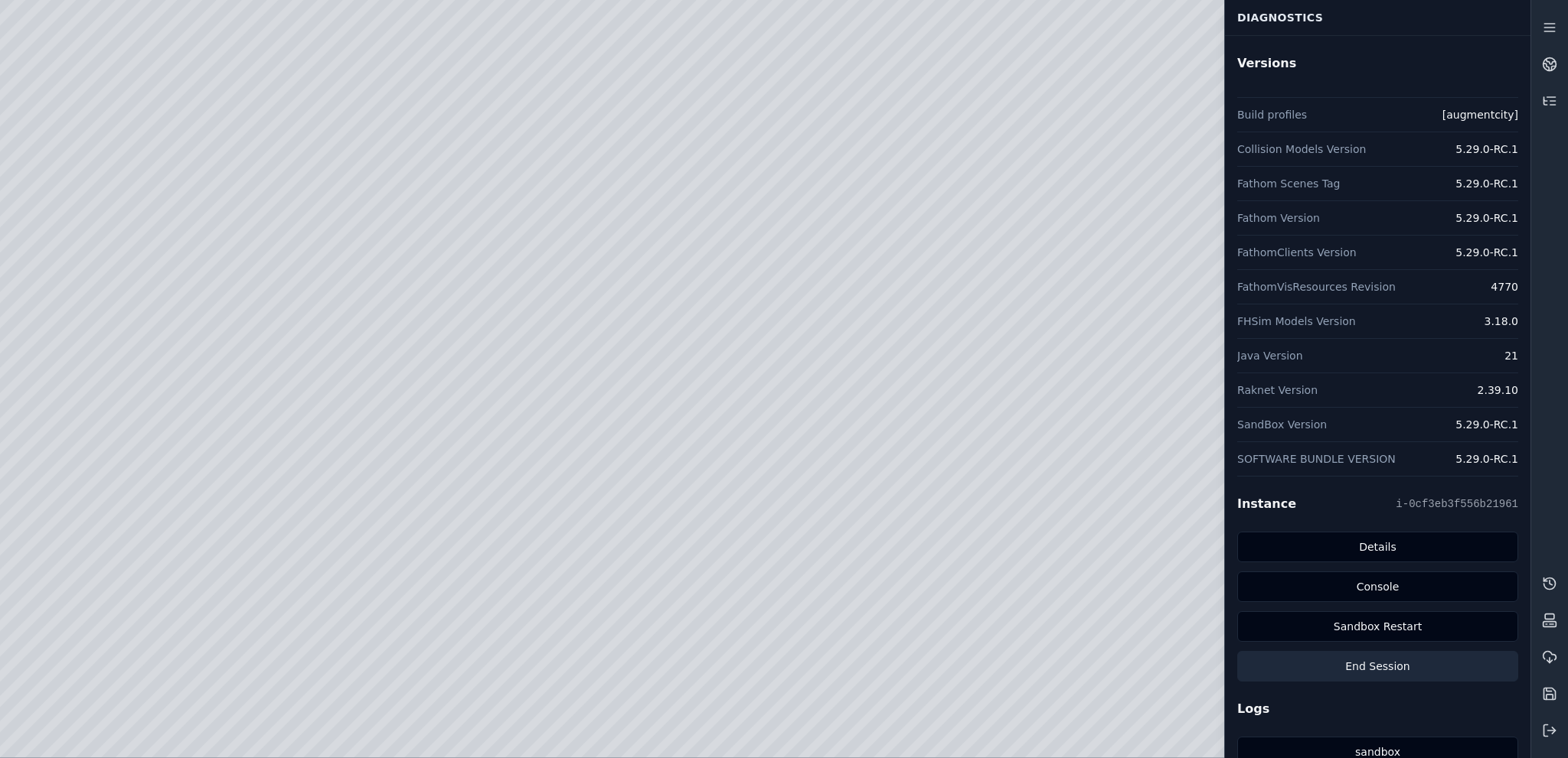
click at [1429, 668] on button "End Session" at bounding box center [1377, 666] width 281 height 30
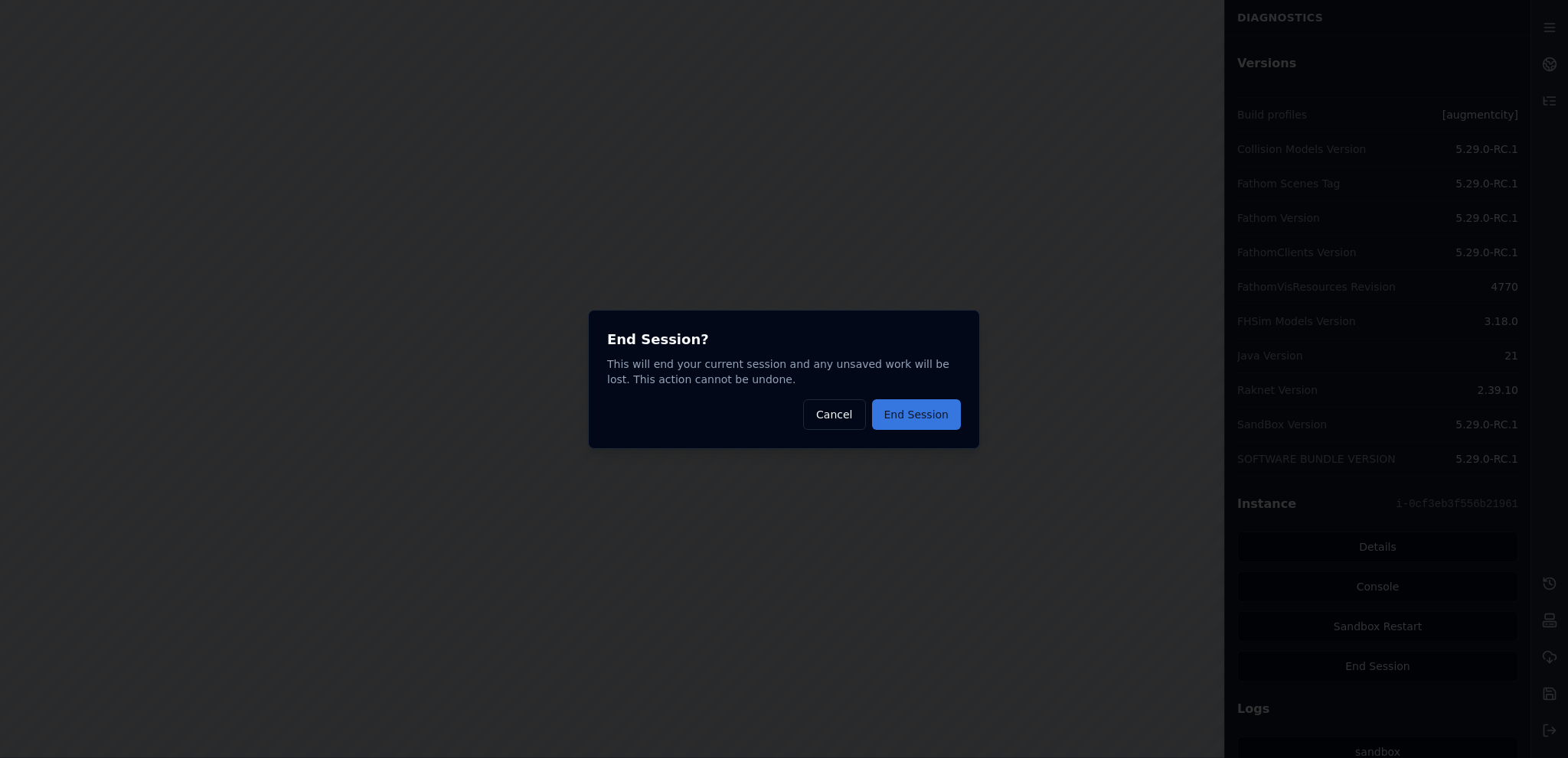
click at [928, 414] on button "End Session" at bounding box center [917, 415] width 89 height 30
